Goal: Navigation & Orientation: Find specific page/section

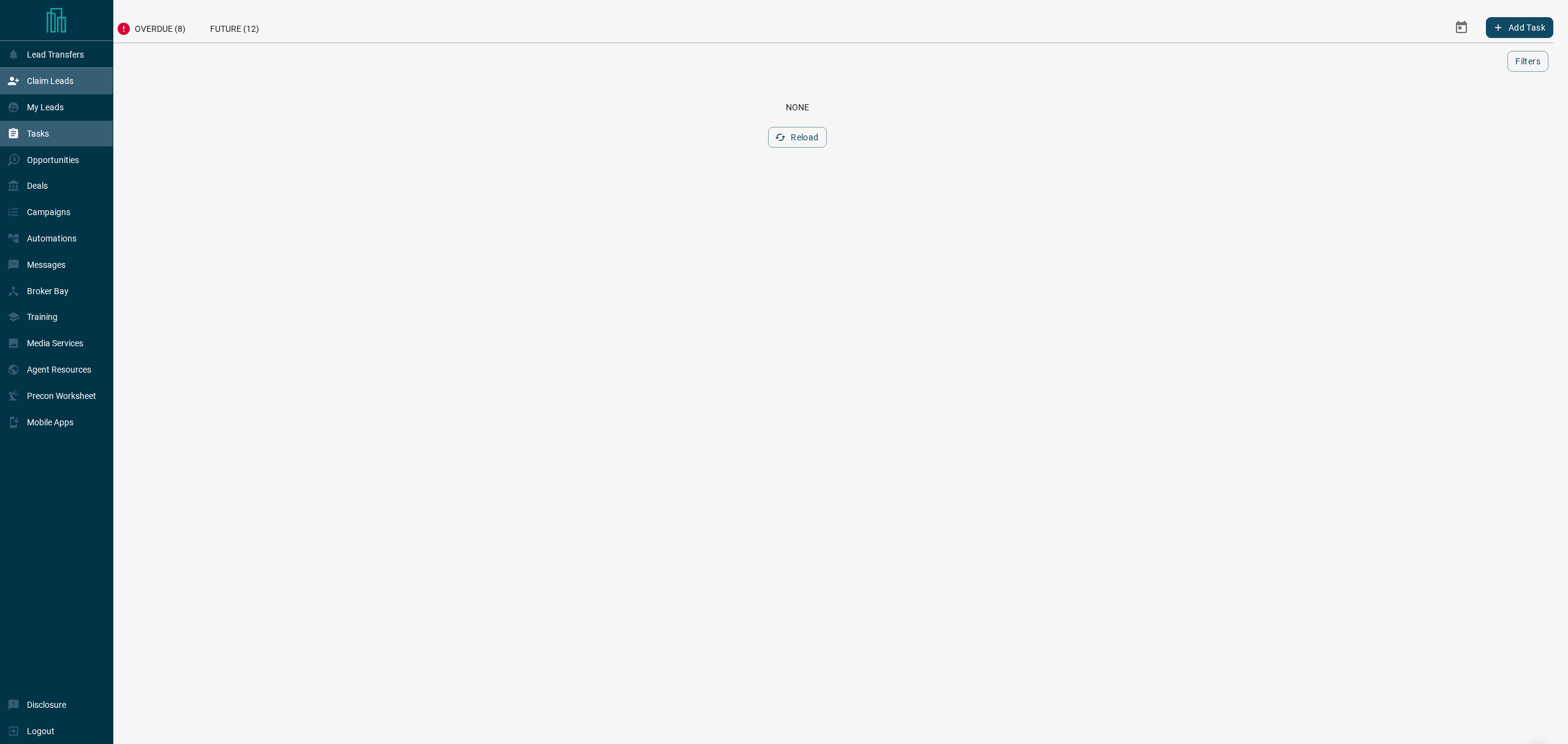
click at [53, 86] on p "Claim Leads" at bounding box center [50, 81] width 47 height 10
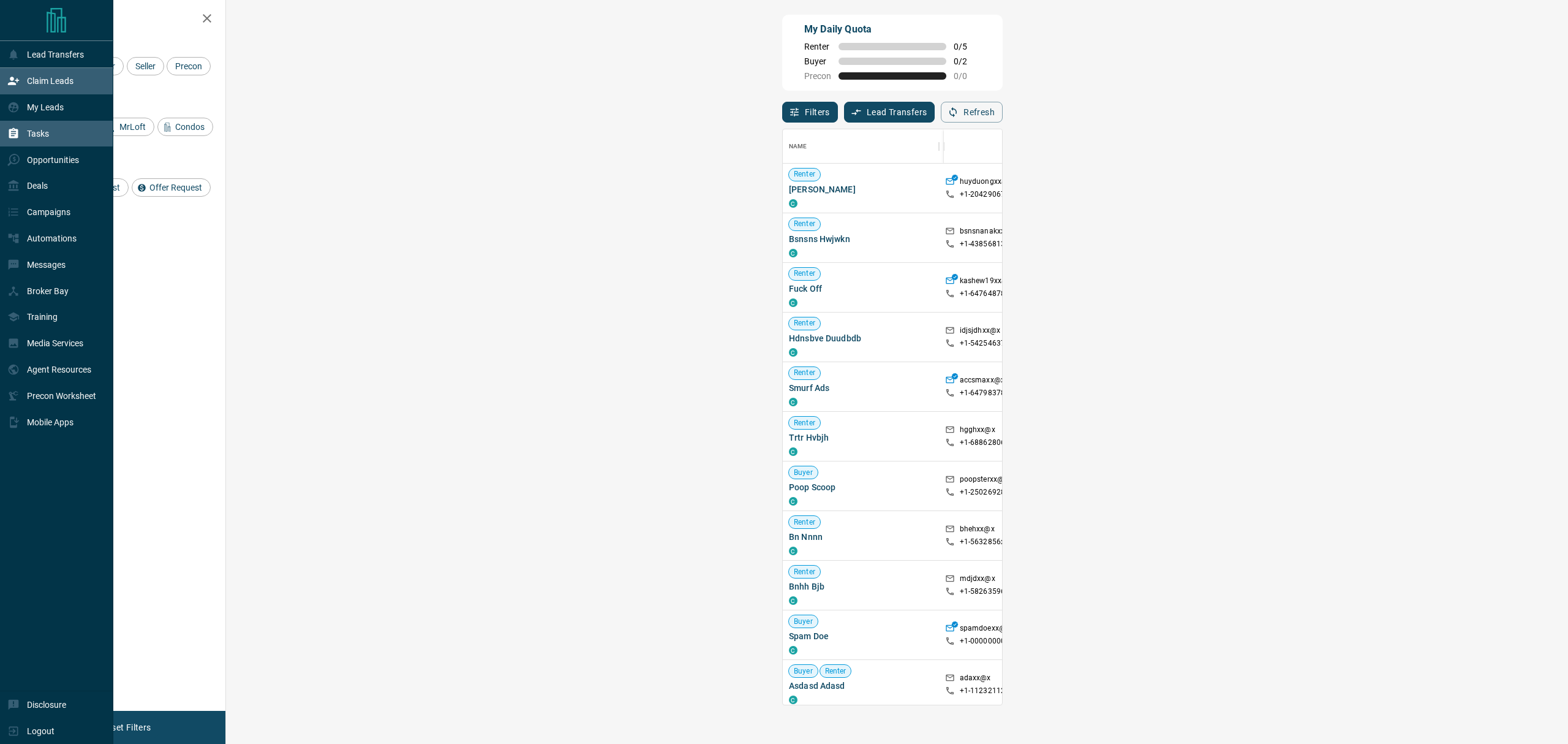
scroll to position [564, 1302]
click at [1, 107] on div "My Leads" at bounding box center [57, 108] width 113 height 26
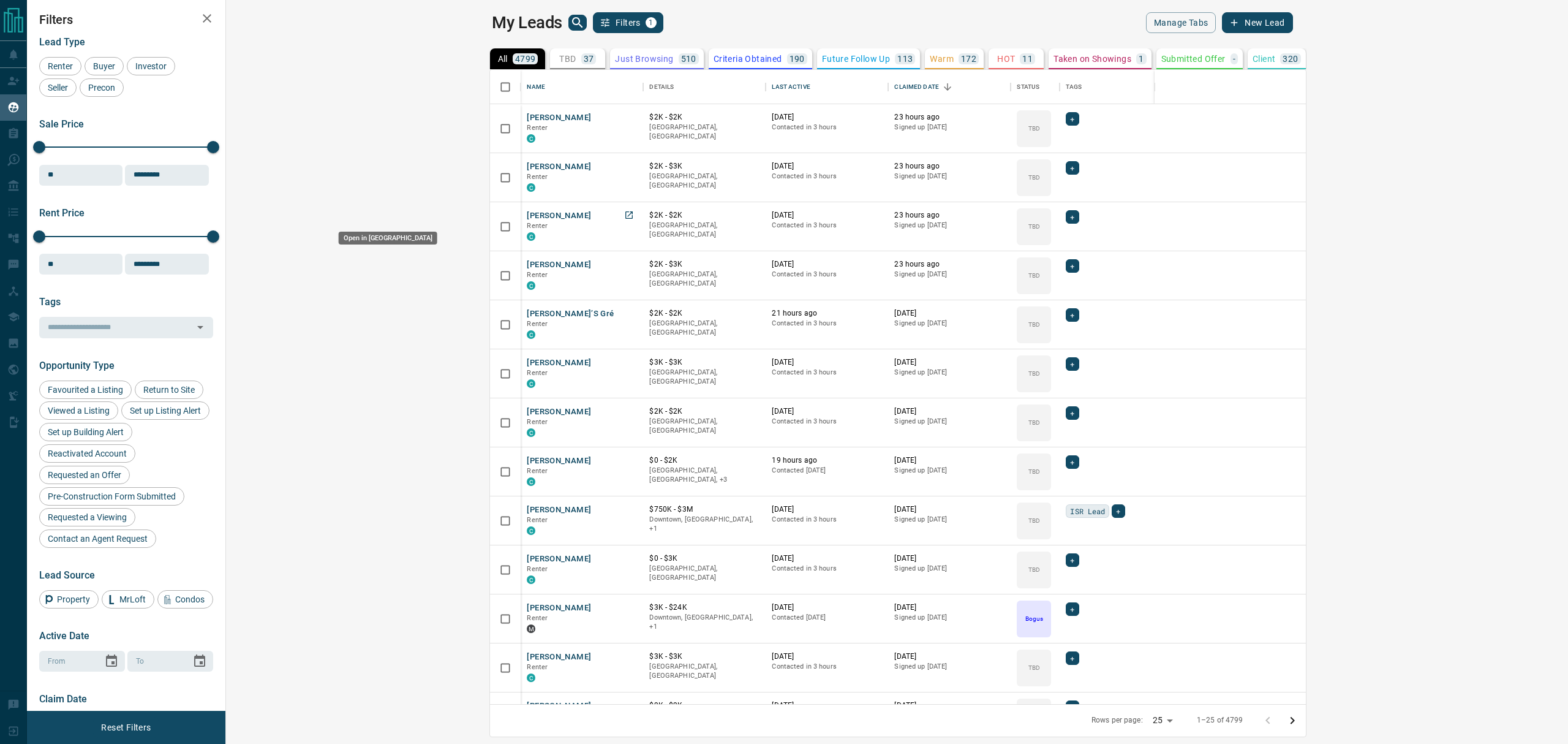
scroll to position [622, 1324]
